Goal: Transaction & Acquisition: Register for event/course

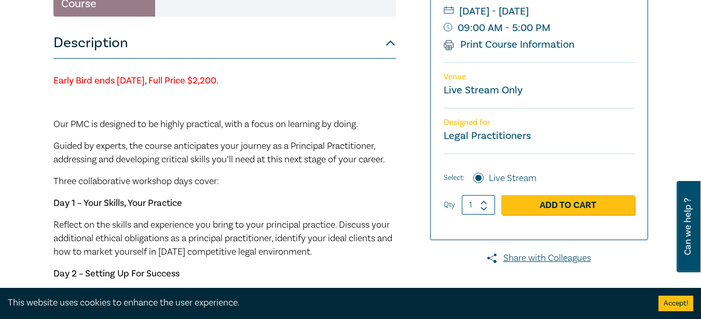
scroll to position [311, 0]
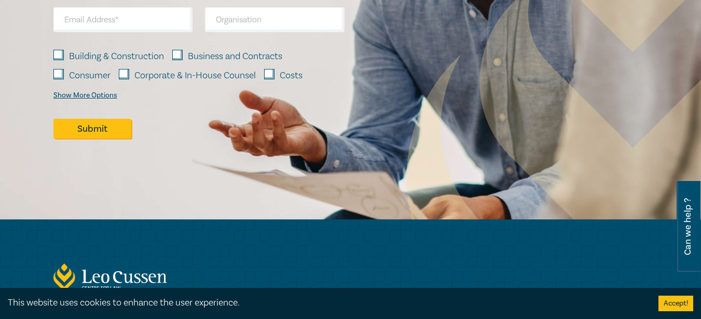
scroll to position [1037, 0]
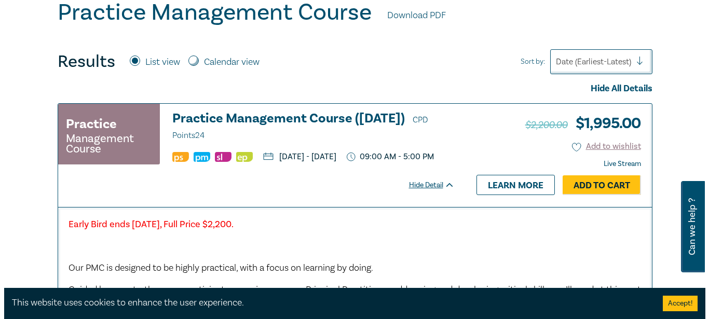
scroll to position [363, 0]
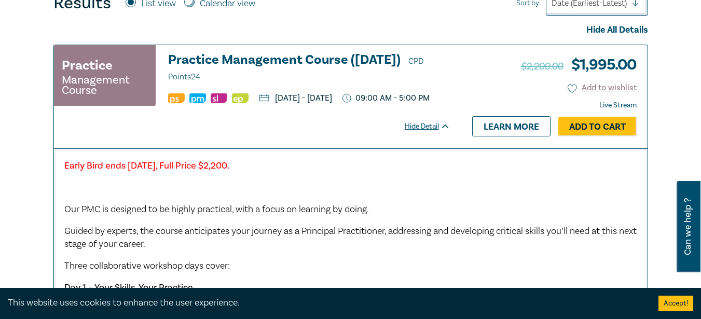
click at [597, 133] on link "Add to Cart" at bounding box center [597, 127] width 78 height 20
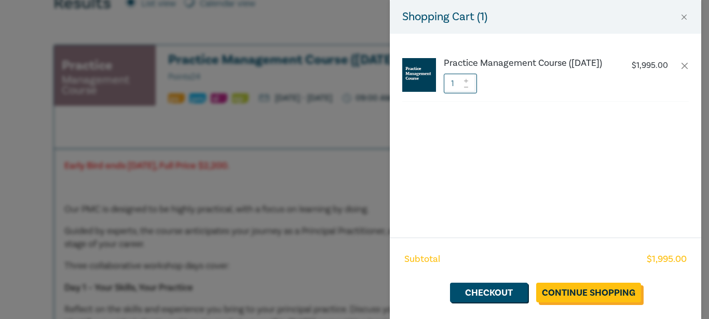
click at [579, 292] on link "Continue Shopping" at bounding box center [588, 293] width 105 height 20
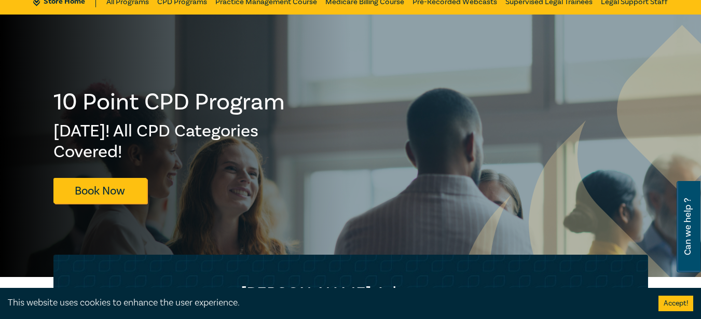
scroll to position [52, 0]
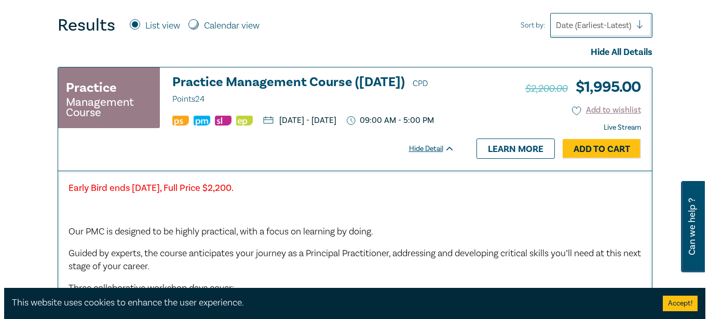
scroll to position [366, 0]
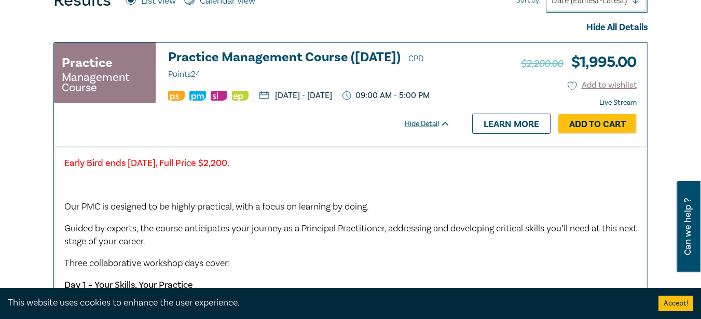
click at [588, 134] on link "Add to Cart" at bounding box center [597, 124] width 78 height 20
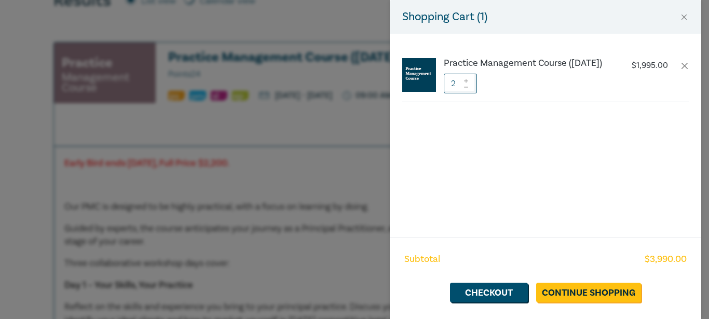
click at [467, 89] on icon at bounding box center [465, 87] width 7 height 4
click at [494, 294] on link "Checkout" at bounding box center [489, 293] width 78 height 20
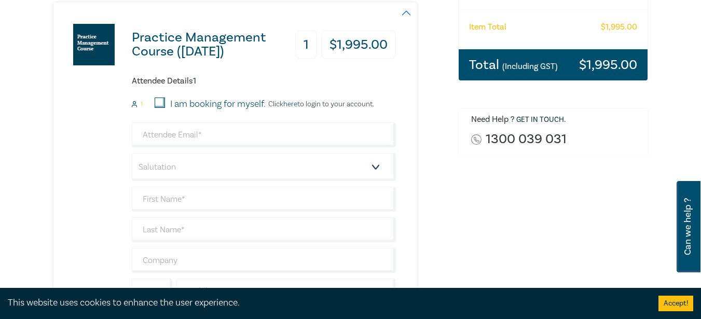
scroll to position [207, 0]
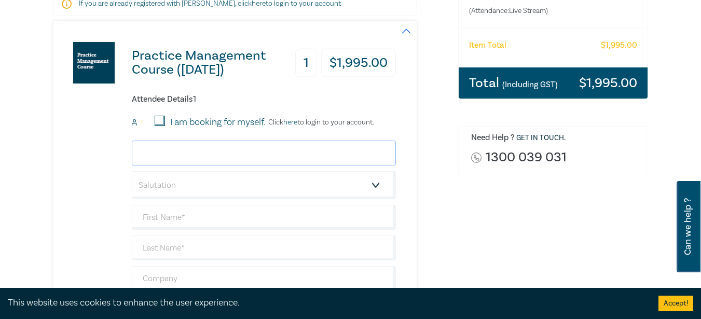
click at [192, 154] on input "email" at bounding box center [264, 153] width 264 height 25
type input "[EMAIL_ADDRESS][DOMAIN_NAME]"
type input "Miyuru"
type input "Dissanayake"
type input "0710161161"
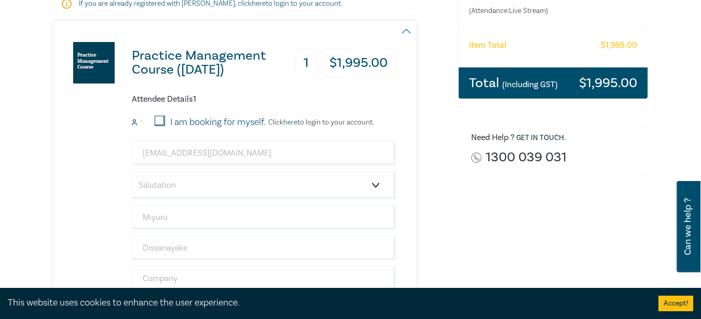
type input "[GEOGRAPHIC_DATA]"
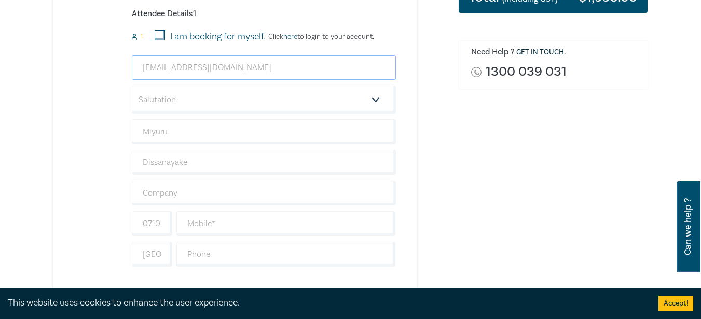
scroll to position [311, 0]
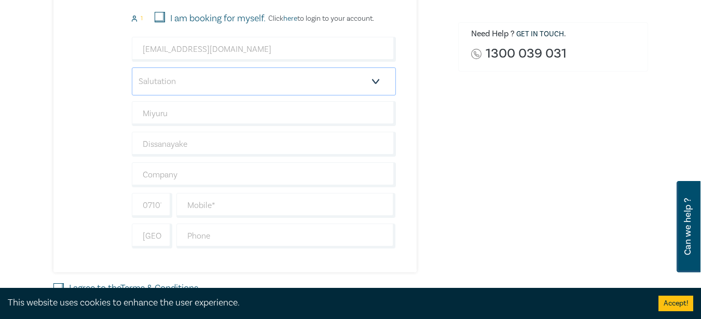
click at [381, 84] on select "Salutation Mr. Mrs. Ms. Miss Dr. Prof. Other" at bounding box center [264, 81] width 264 height 28
select select "Mr."
click at [132, 67] on select "Salutation Mr. Mrs. Ms. Miss Dr. Prof. Other" at bounding box center [264, 81] width 264 height 28
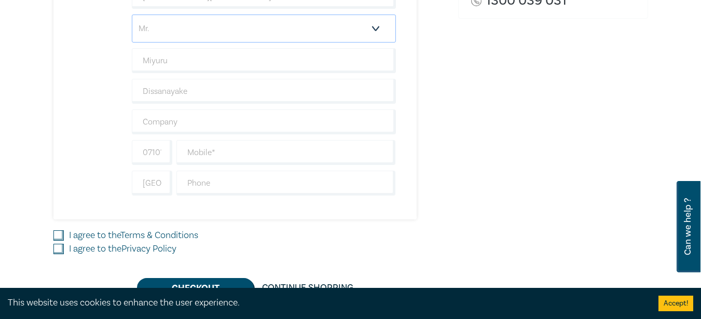
scroll to position [415, 0]
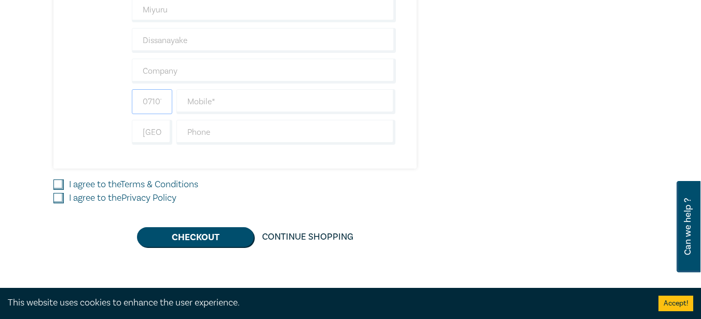
click at [163, 105] on input "0710161161" at bounding box center [152, 101] width 40 height 25
drag, startPoint x: 163, startPoint y: 105, endPoint x: 135, endPoint y: 103, distance: 28.6
click at [135, 103] on input "0710161161" at bounding box center [152, 101] width 40 height 25
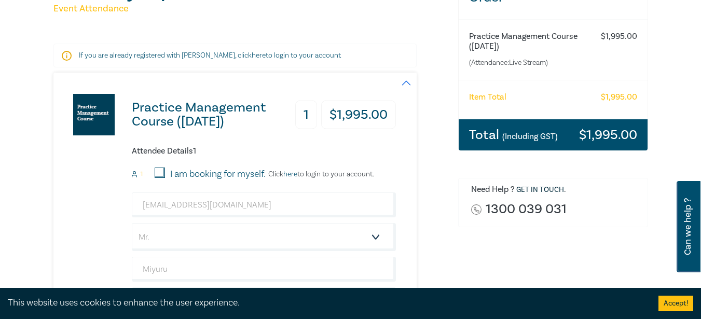
scroll to position [207, 0]
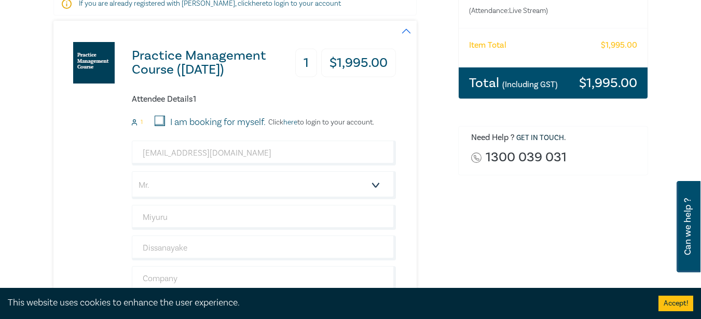
type input "61161"
click at [203, 154] on input "[EMAIL_ADDRESS][DOMAIN_NAME]" at bounding box center [264, 153] width 264 height 25
type input "m"
type input "[EMAIL_ADDRESS][DOMAIN_NAME]"
click at [74, 187] on div "Practice Management Course (October 2025) 1 $ 1,995.00 Attendee Details 1 1 I a…" at bounding box center [224, 198] width 342 height 355
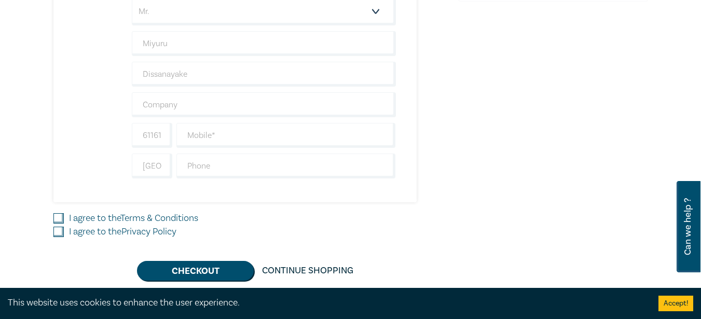
scroll to position [363, 0]
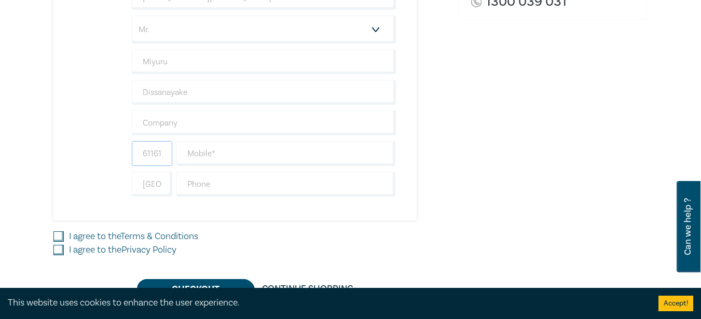
click at [151, 162] on input "61161" at bounding box center [152, 153] width 40 height 25
click at [224, 156] on input "text" at bounding box center [285, 153] width 219 height 25
type input "0423469407"
click at [165, 189] on input "[GEOGRAPHIC_DATA]" at bounding box center [152, 184] width 40 height 25
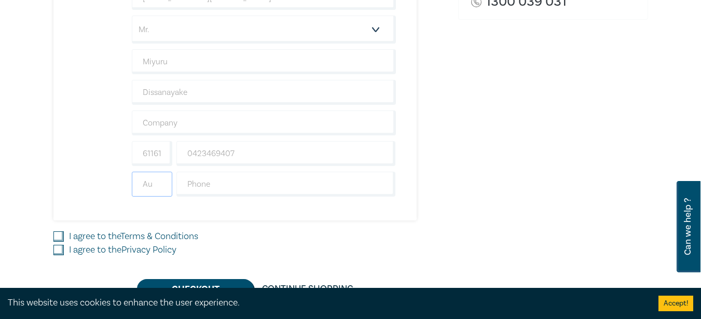
type input "A"
drag, startPoint x: 267, startPoint y: 157, endPoint x: 169, endPoint y: 156, distance: 98.0
click at [169, 156] on div "61161 0423469407" at bounding box center [264, 153] width 268 height 25
click at [159, 187] on input "text" at bounding box center [152, 184] width 40 height 25
type input "+61"
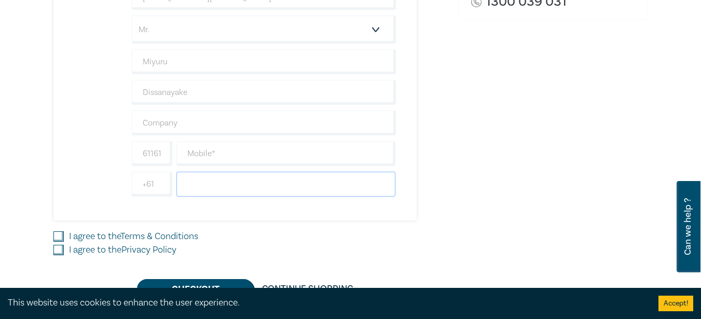
click at [235, 189] on input "text" at bounding box center [285, 184] width 219 height 25
click at [195, 182] on input "0423469407" at bounding box center [285, 184] width 219 height 25
click at [190, 186] on input "0423469407" at bounding box center [285, 184] width 219 height 25
type input "423469407"
click at [76, 174] on div "Practice Management Course (October 2025) 1 $ 1,995.00 Attendee Details 1 1 I a…" at bounding box center [224, 42] width 342 height 355
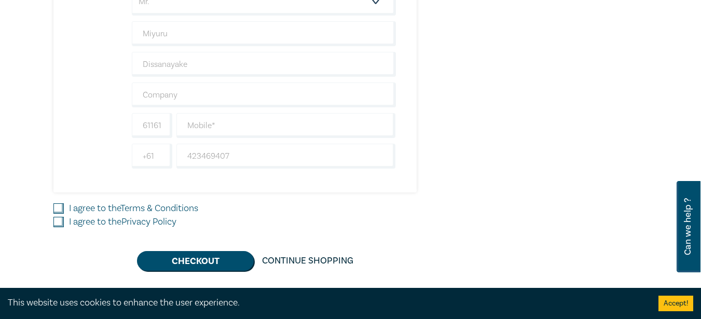
scroll to position [415, 0]
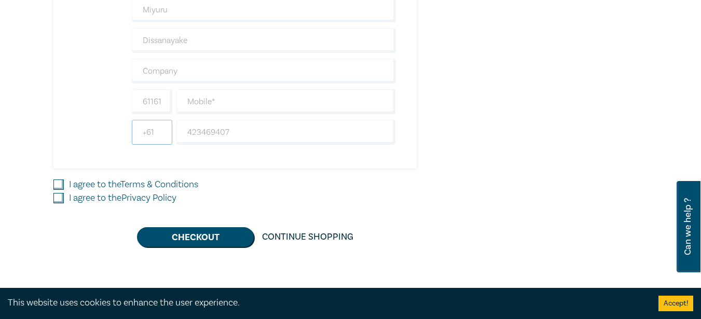
drag, startPoint x: 159, startPoint y: 133, endPoint x: 136, endPoint y: 132, distance: 23.4
click at [136, 132] on input "+61" at bounding box center [152, 132] width 40 height 25
click at [153, 101] on input "61161" at bounding box center [152, 101] width 40 height 25
paste input "+61"
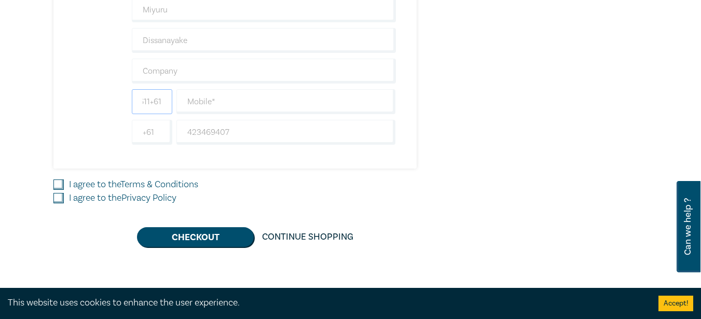
type input "611+6161"
drag, startPoint x: 248, startPoint y: 129, endPoint x: 183, endPoint y: 133, distance: 66.0
click at [183, 133] on input "423469407" at bounding box center [285, 132] width 219 height 25
paste input "423469407"
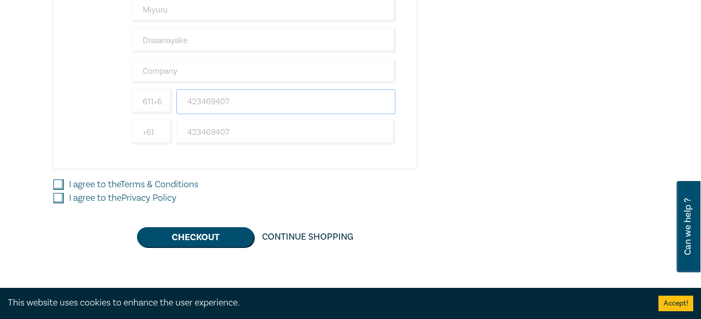
type input "423469407"
click at [153, 102] on input "611+6161" at bounding box center [152, 101] width 40 height 25
type input "+61"
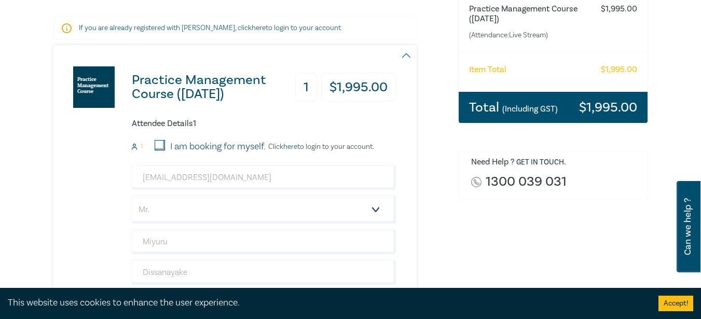
scroll to position [207, 0]
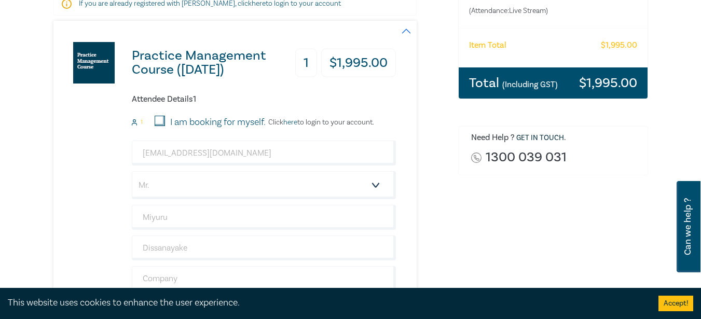
click at [163, 121] on input "I am booking for myself." at bounding box center [160, 121] width 10 height 10
checkbox input "true"
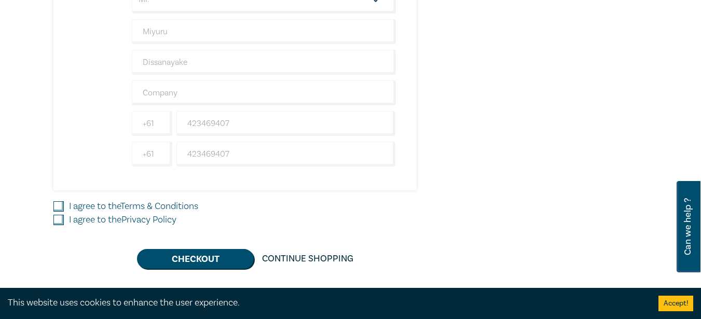
scroll to position [415, 0]
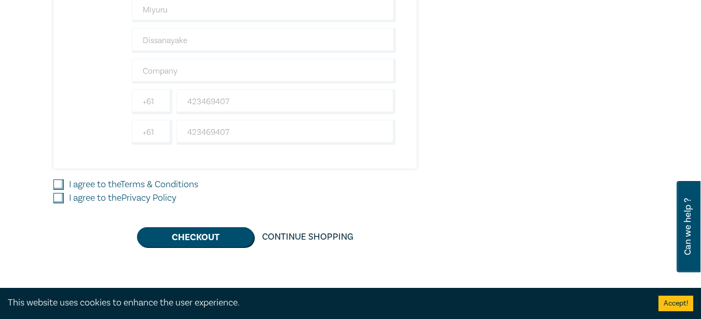
click at [62, 182] on input "I agree to the Terms & Conditions" at bounding box center [58, 184] width 10 height 10
checkbox input "true"
click at [60, 197] on input "I agree to the Privacy Policy" at bounding box center [58, 198] width 10 height 10
checkbox input "true"
click at [199, 239] on button "Checkout" at bounding box center [195, 237] width 117 height 20
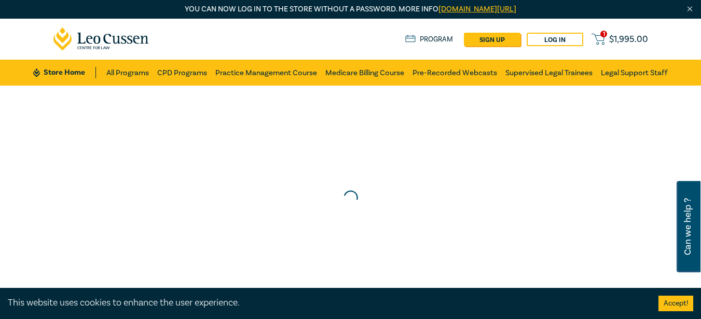
scroll to position [0, 0]
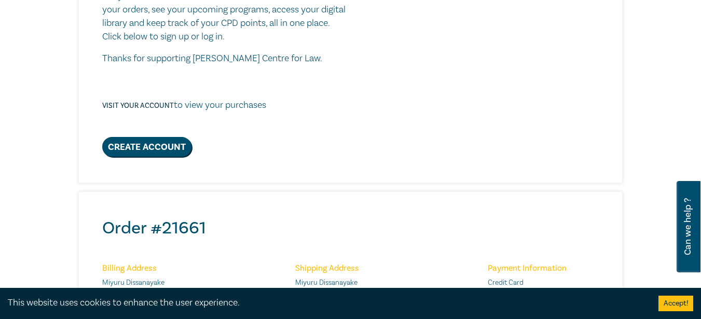
scroll to position [259, 0]
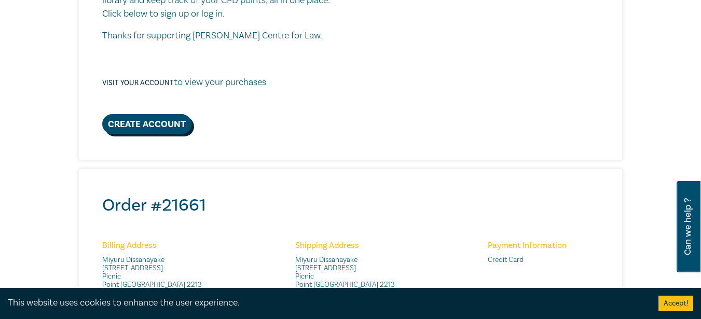
click at [164, 126] on link "Create Account" at bounding box center [146, 124] width 89 height 20
select select "AU"
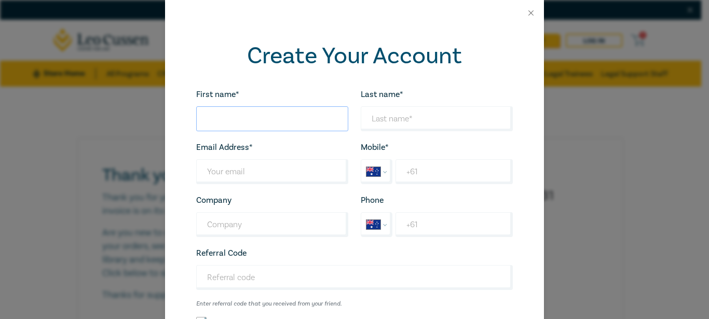
click at [231, 118] on input "First name*" at bounding box center [272, 118] width 152 height 25
type input "Miyuru"
type input "Dissanayake"
type input "[EMAIL_ADDRESS][DOMAIN_NAME]"
click at [422, 177] on input "+61" at bounding box center [453, 171] width 117 height 25
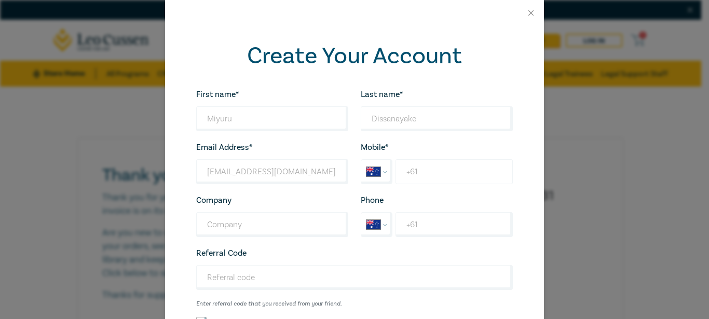
type input "[PHONE_NUMBER]"
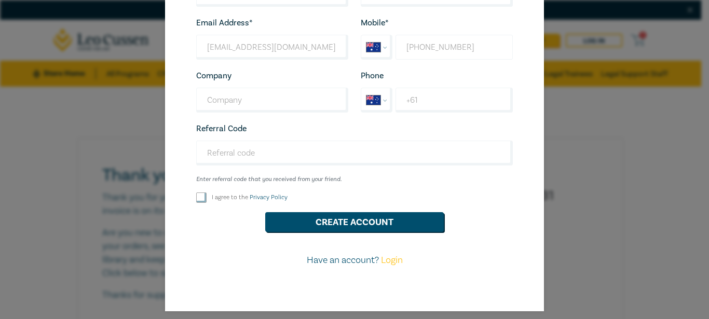
scroll to position [133, 0]
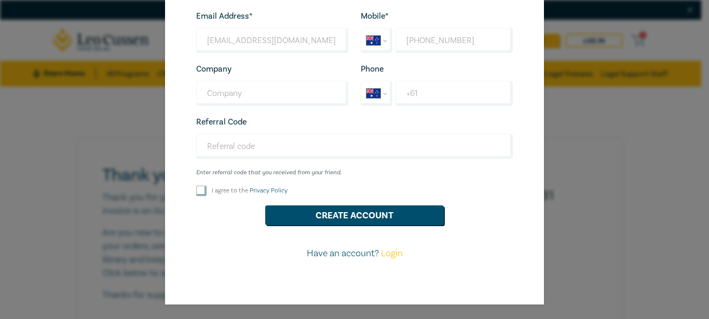
click at [196, 191] on input "I agree to the Privacy Policy" at bounding box center [201, 191] width 10 height 10
checkbox input "true"
click at [332, 214] on button "Create Account" at bounding box center [354, 215] width 178 height 20
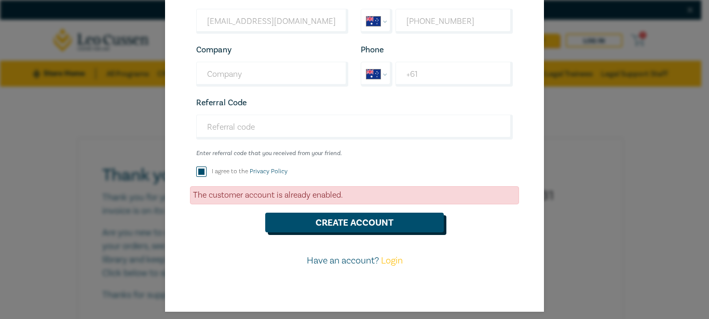
scroll to position [160, 0]
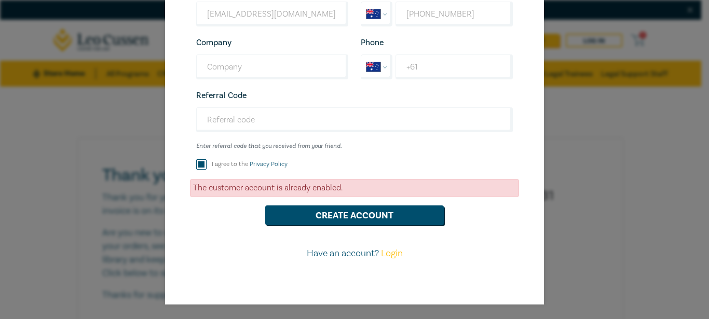
click at [389, 256] on link "Login" at bounding box center [392, 253] width 22 height 12
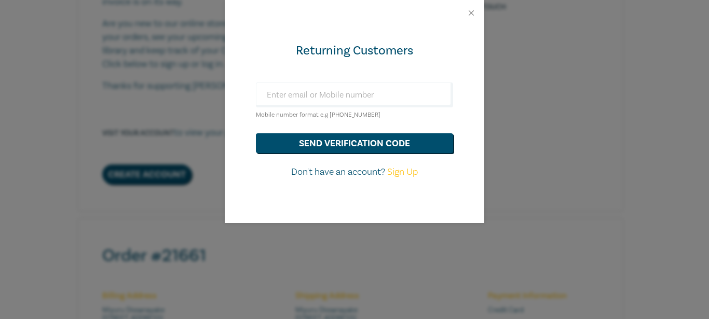
scroll to position [224, 0]
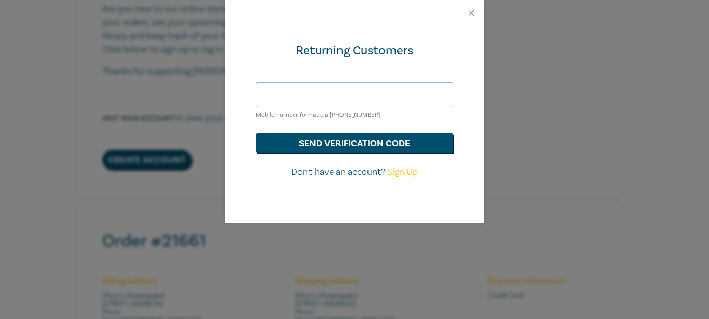
click at [324, 98] on input "text" at bounding box center [354, 94] width 197 height 25
click at [272, 96] on input "0423469407" at bounding box center [354, 94] width 197 height 25
drag, startPoint x: 276, startPoint y: 93, endPoint x: 284, endPoint y: 127, distance: 35.0
type input "[PHONE_NUMBER]"
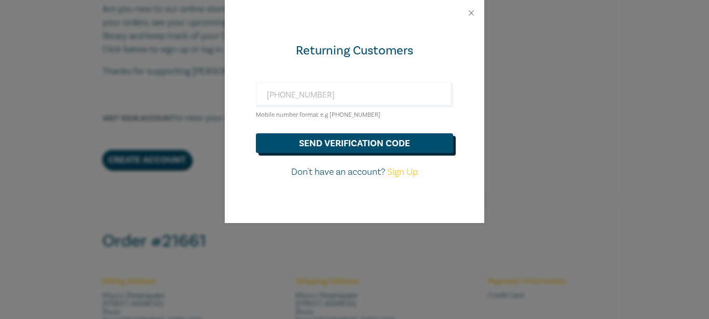
drag, startPoint x: 284, startPoint y: 127, endPoint x: 261, endPoint y: 146, distance: 29.4
click at [261, 146] on button "send verification code" at bounding box center [354, 143] width 197 height 20
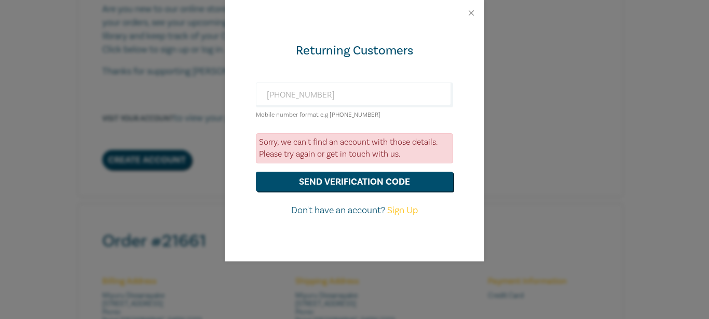
click at [400, 212] on link "Sign Up" at bounding box center [402, 210] width 31 height 12
select select "AU"
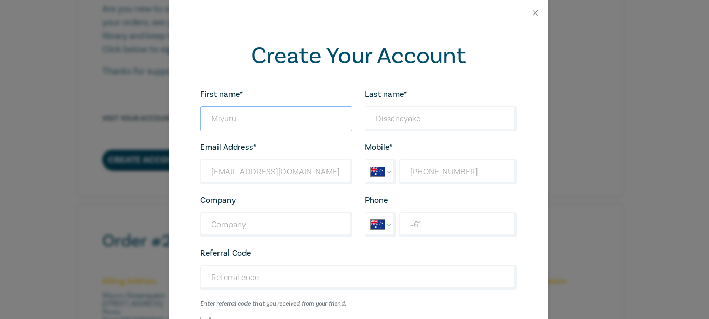
click at [224, 122] on input "Miyuru" at bounding box center [276, 118] width 152 height 25
click at [395, 122] on input "Dissanayake" at bounding box center [441, 118] width 152 height 25
click at [280, 181] on input "[EMAIL_ADDRESS][DOMAIN_NAME]" at bounding box center [276, 171] width 152 height 25
click at [435, 168] on input "[PHONE_NUMBER]" at bounding box center [457, 171] width 117 height 25
click at [436, 171] on input "[PHONE_NUMBER]" at bounding box center [457, 171] width 117 height 25
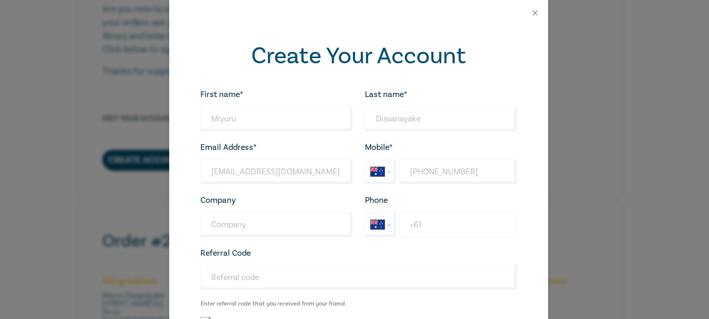
click at [418, 232] on input "+61" at bounding box center [457, 224] width 117 height 25
type input "[PHONE_NUMBER]"
click at [234, 232] on input "Company" at bounding box center [276, 224] width 152 height 25
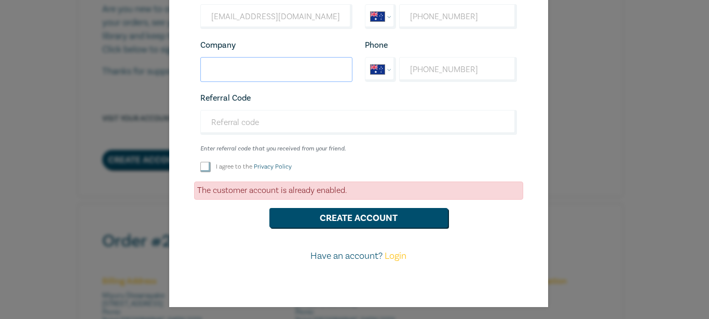
scroll to position [156, 0]
click at [200, 168] on input "I agree to the Privacy Policy" at bounding box center [205, 166] width 10 height 10
checkbox input "true"
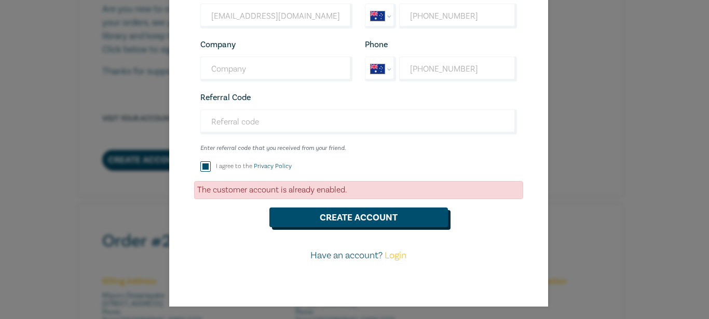
click at [358, 224] on button "Create Account" at bounding box center [358, 217] width 178 height 20
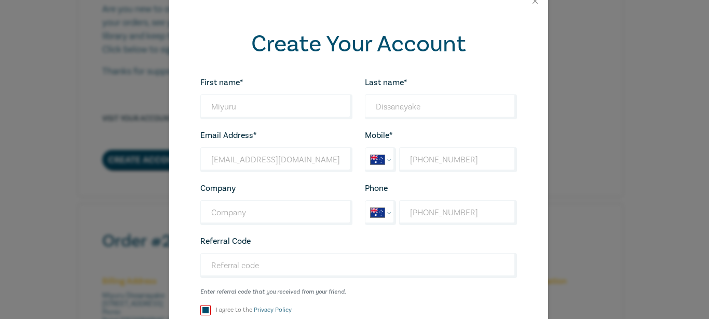
scroll to position [0, 0]
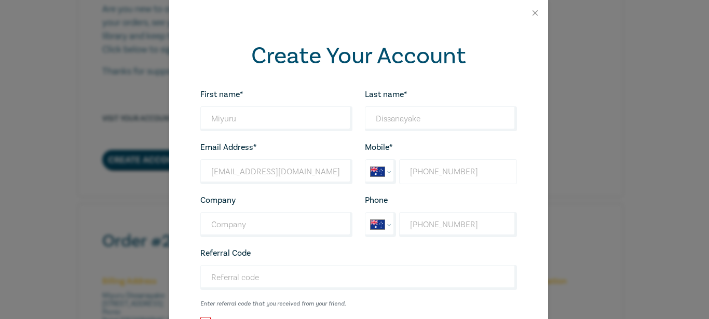
click at [418, 170] on input "[PHONE_NUMBER]" at bounding box center [457, 171] width 117 height 25
click at [412, 174] on input "[PHONE_NUMBER]" at bounding box center [457, 171] width 117 height 25
drag, startPoint x: 412, startPoint y: 174, endPoint x: 495, endPoint y: 167, distance: 83.8
click at [495, 167] on input "[PHONE_NUMBER]" at bounding box center [457, 171] width 117 height 25
select select "ZZ"
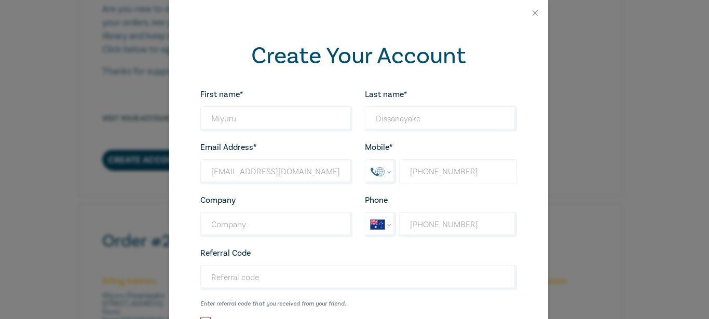
type input "[PHONE_NUMBER]"
select select "AU"
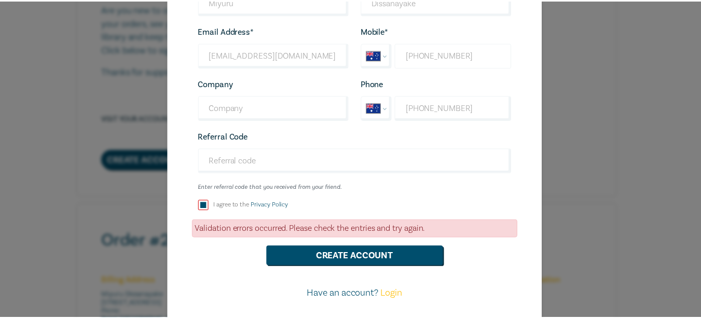
scroll to position [160, 0]
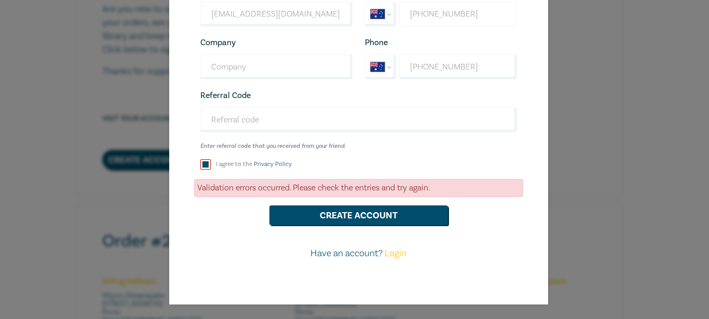
type input "[PHONE_NUMBER]"
click at [343, 217] on button "Create Account" at bounding box center [358, 215] width 178 height 20
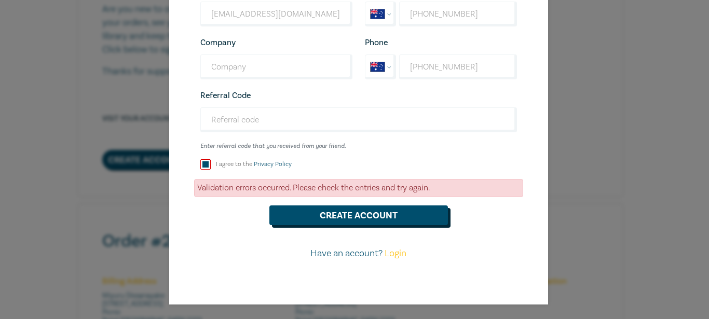
click at [343, 217] on button "Create Account" at bounding box center [358, 215] width 178 height 20
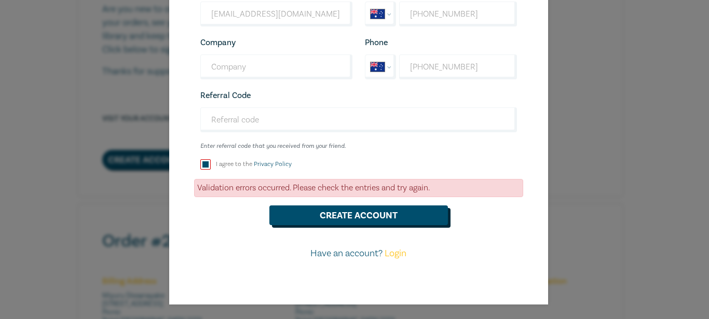
click at [343, 217] on button "Create Account" at bounding box center [358, 215] width 178 height 20
click at [96, 186] on div "Create Your Account First name* [PERSON_NAME] Looks good! Last name* [PERSON_NA…" at bounding box center [354, 159] width 709 height 319
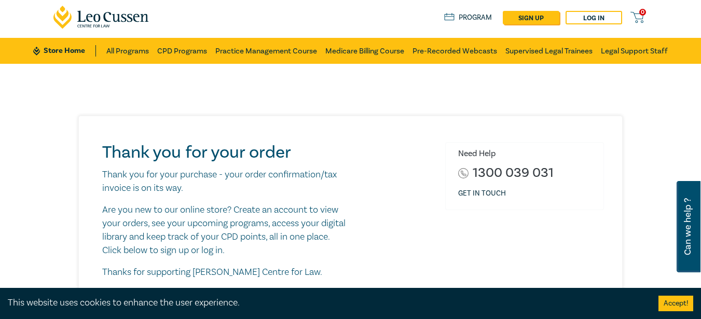
scroll to position [0, 0]
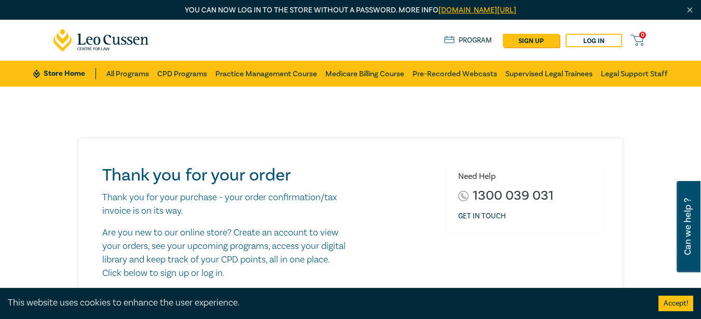
click at [256, 78] on link "Practice Management Course" at bounding box center [266, 74] width 102 height 26
